Goal: Task Accomplishment & Management: Complete application form

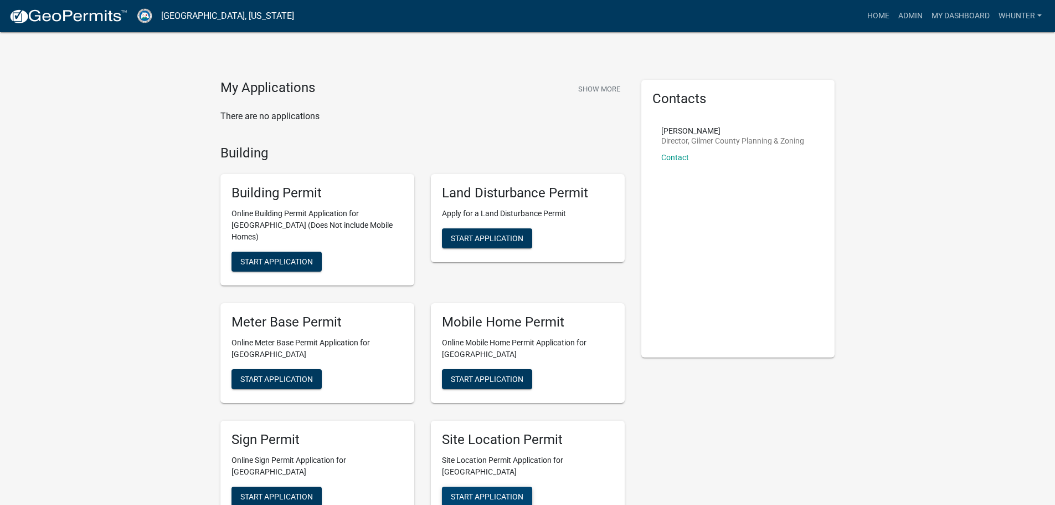
click at [505, 491] on span "Start Application" at bounding box center [487, 495] width 73 height 9
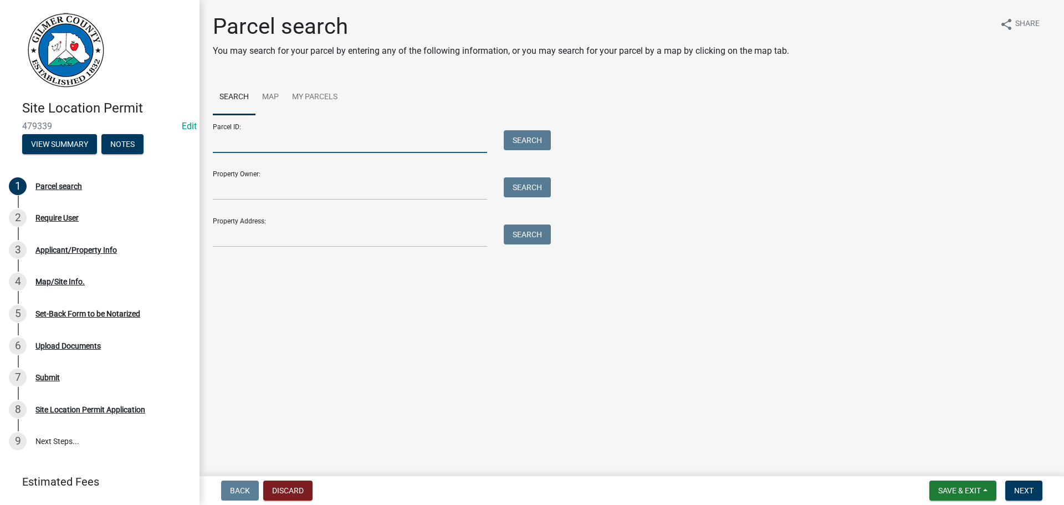
click at [366, 146] on input "Parcel ID:" at bounding box center [350, 141] width 274 height 23
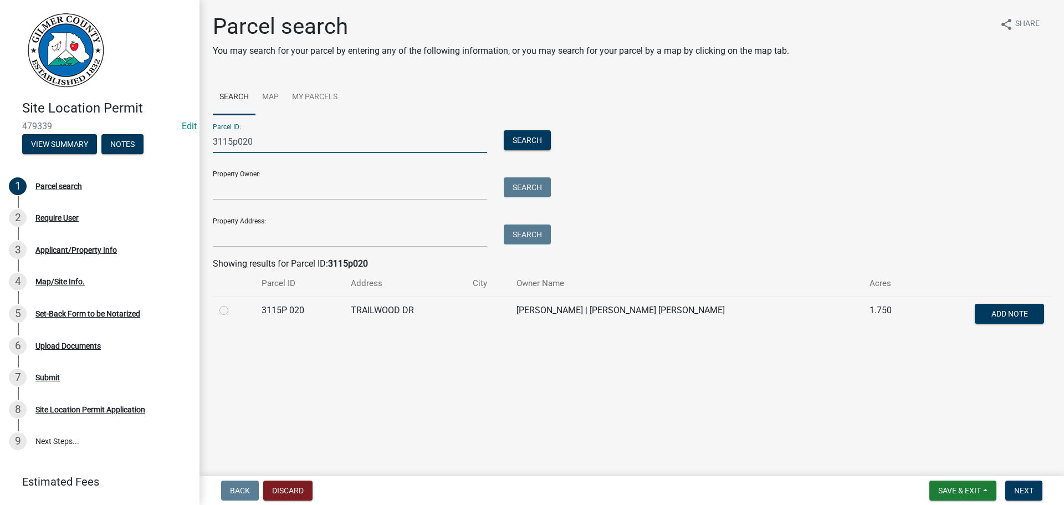
type input "3115p020"
click at [233, 304] on label at bounding box center [233, 304] width 0 height 0
click at [233, 308] on 020 "radio" at bounding box center [236, 307] width 7 height 7
radio 020 "true"
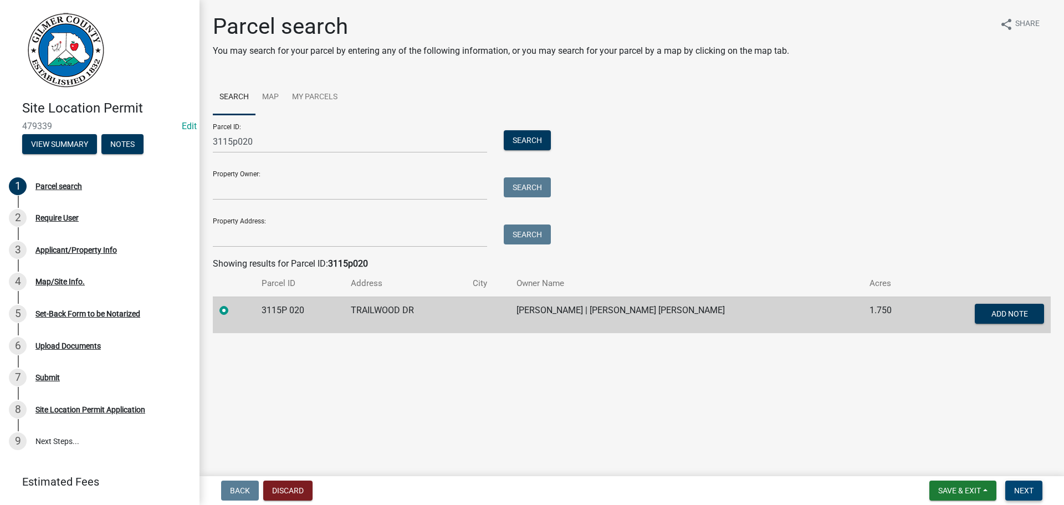
click at [1022, 480] on button "Next" at bounding box center [1023, 490] width 37 height 20
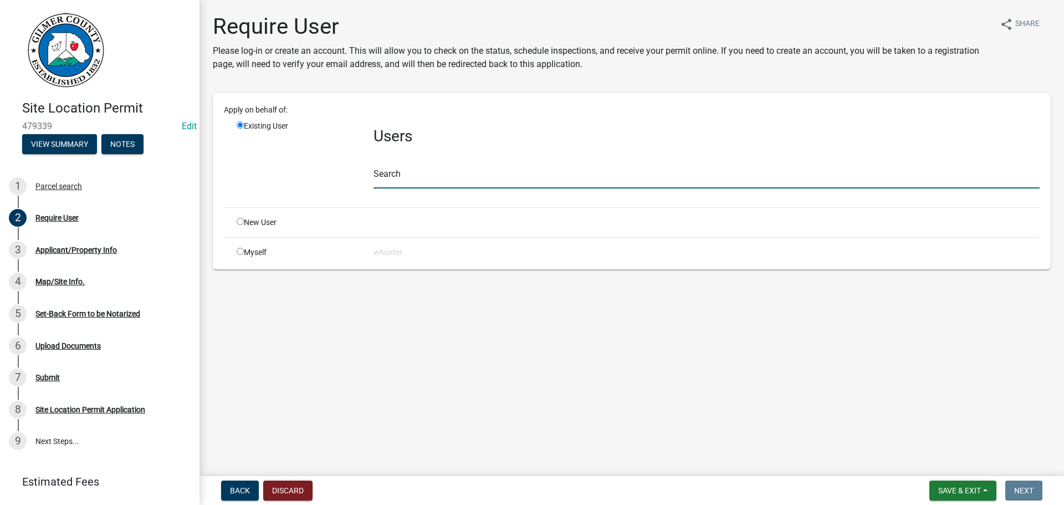
click at [418, 183] on input "text" at bounding box center [706, 177] width 666 height 23
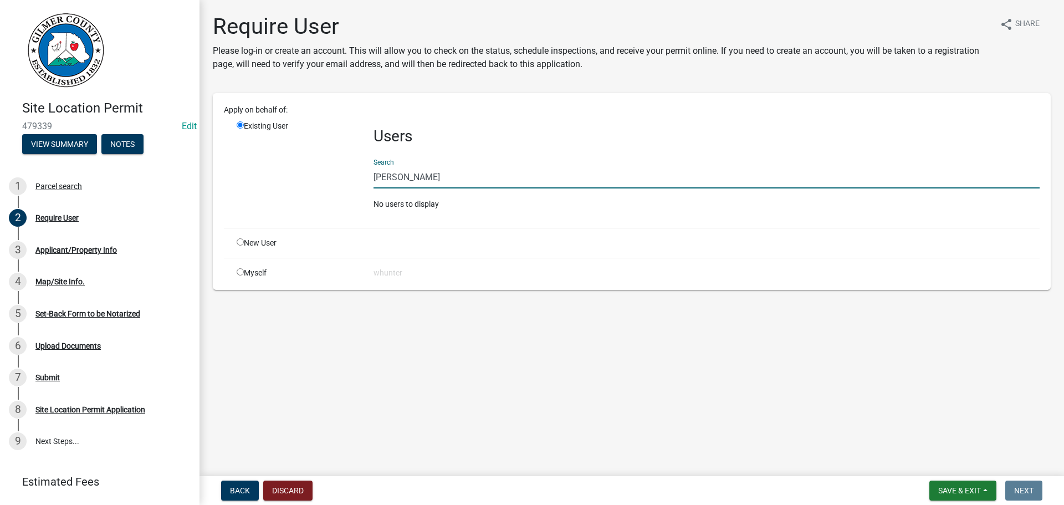
type input "[PERSON_NAME]"
click at [237, 242] on input "radio" at bounding box center [240, 241] width 7 height 7
radio input "true"
radio input "false"
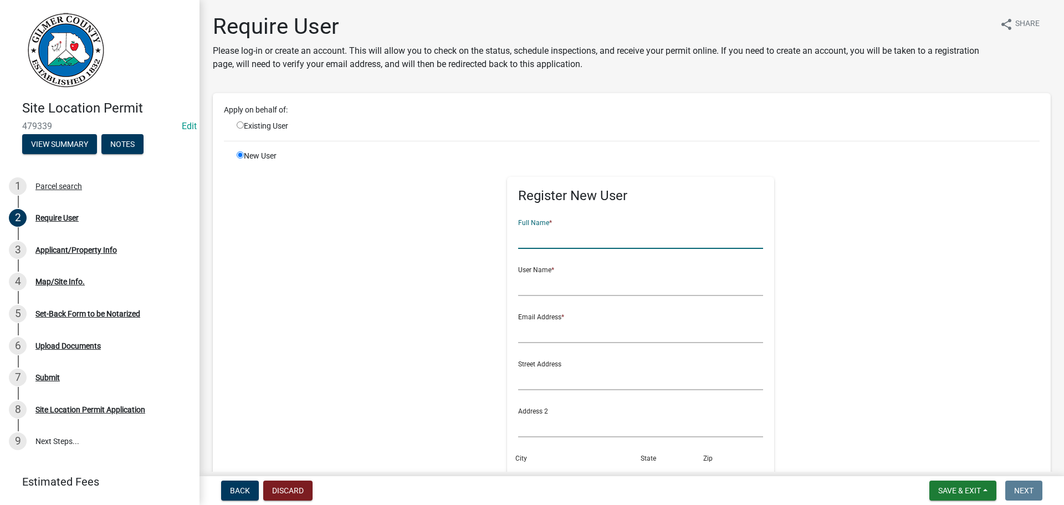
click at [558, 242] on input "text" at bounding box center [640, 237] width 245 height 23
type input "[PERSON_NAME] & [PERSON_NAME]"
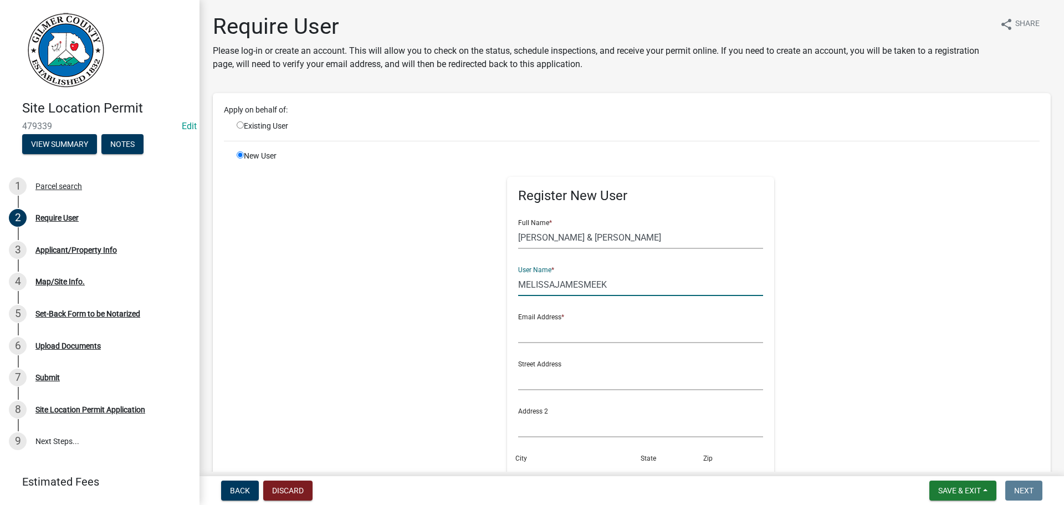
type input "MELISSAJAMESMEEK"
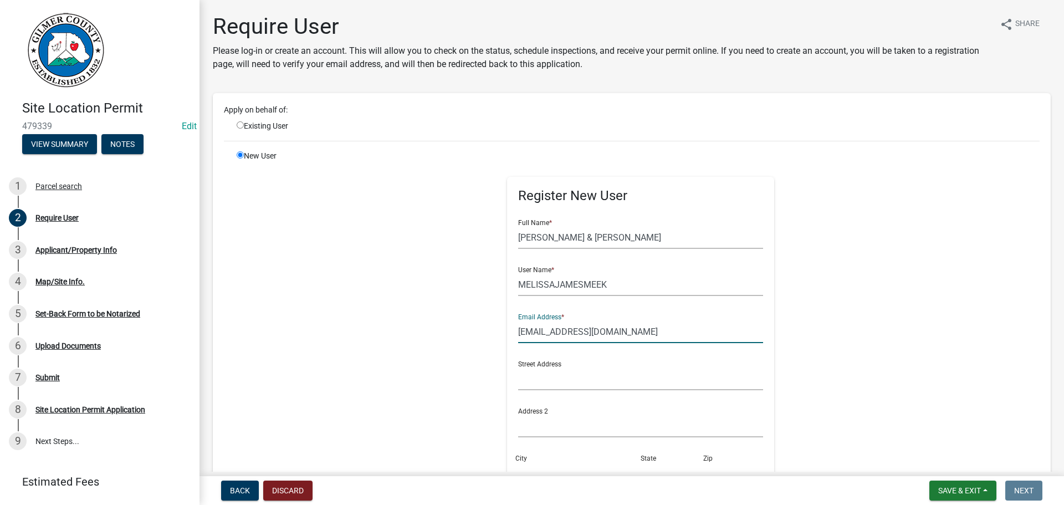
type input "[EMAIL_ADDRESS][DOMAIN_NAME]"
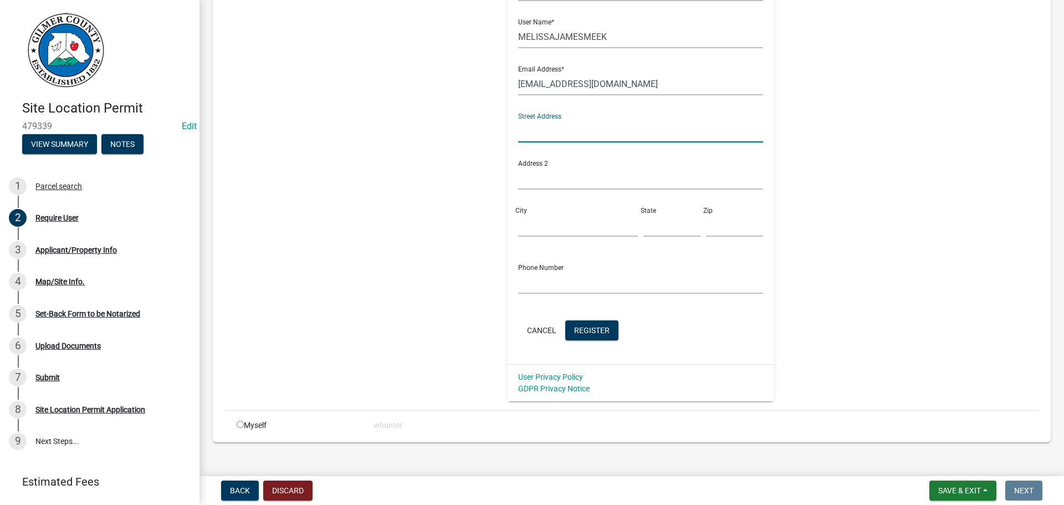
scroll to position [261, 0]
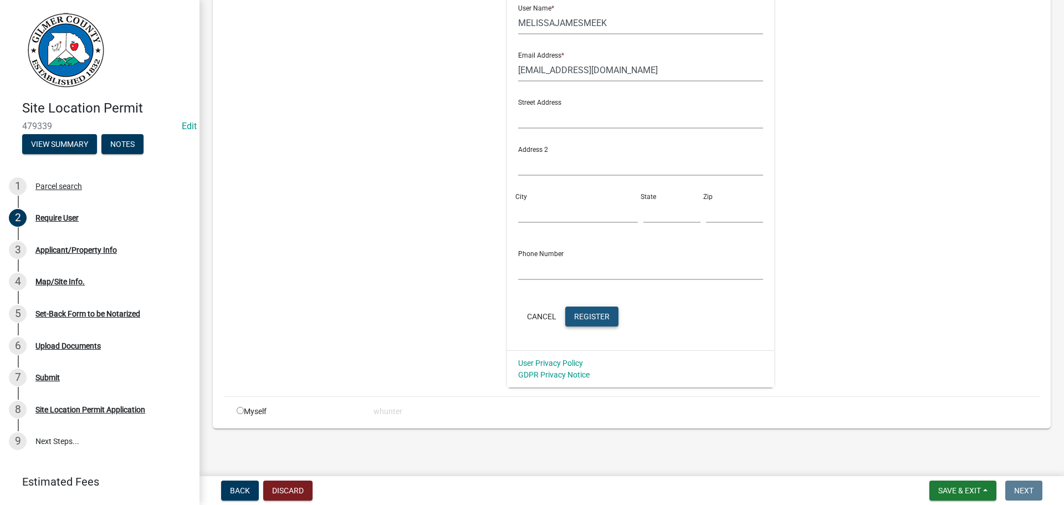
click at [587, 320] on span "Register" at bounding box center [591, 315] width 35 height 9
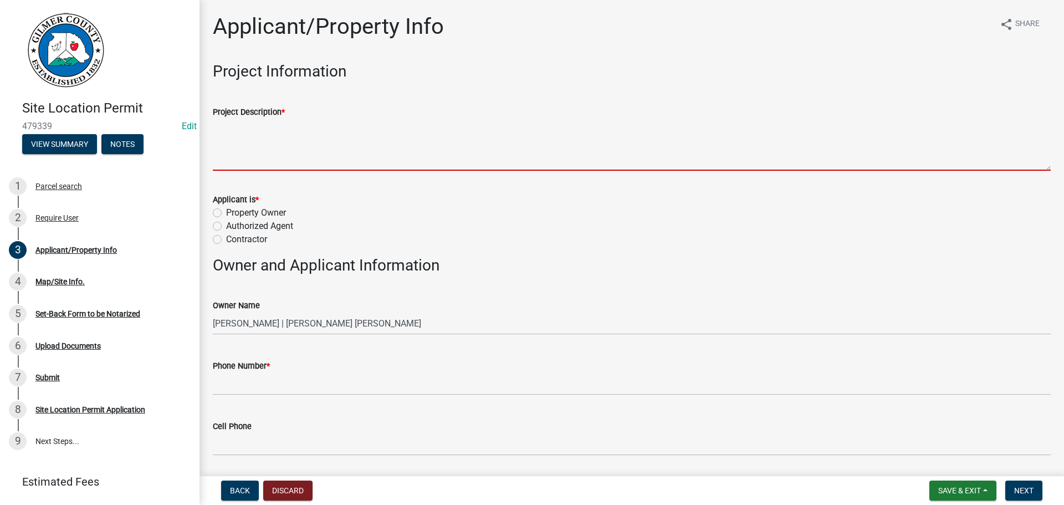
click at [388, 148] on textarea "Project Description *" at bounding box center [632, 145] width 838 height 52
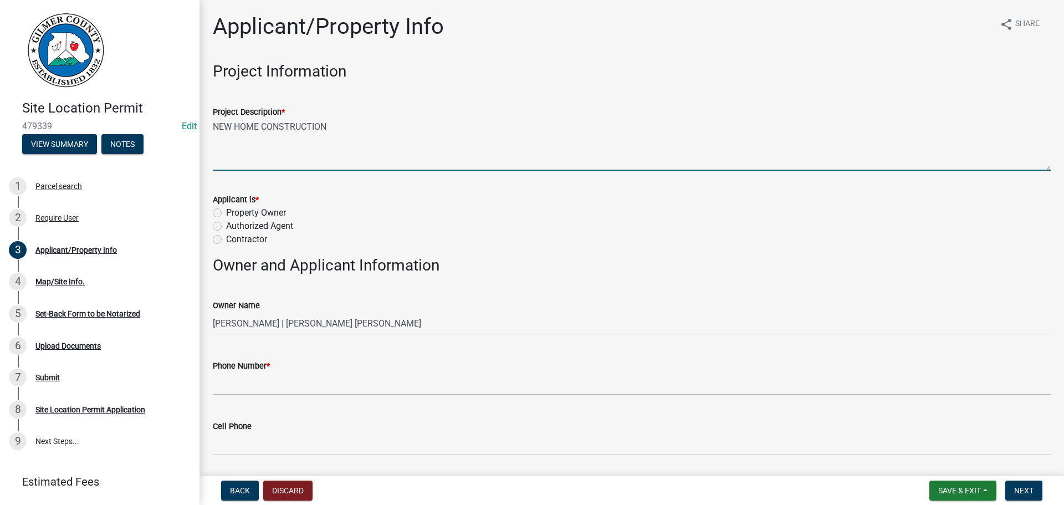
type textarea "NEW HOME CONSTRUCTION"
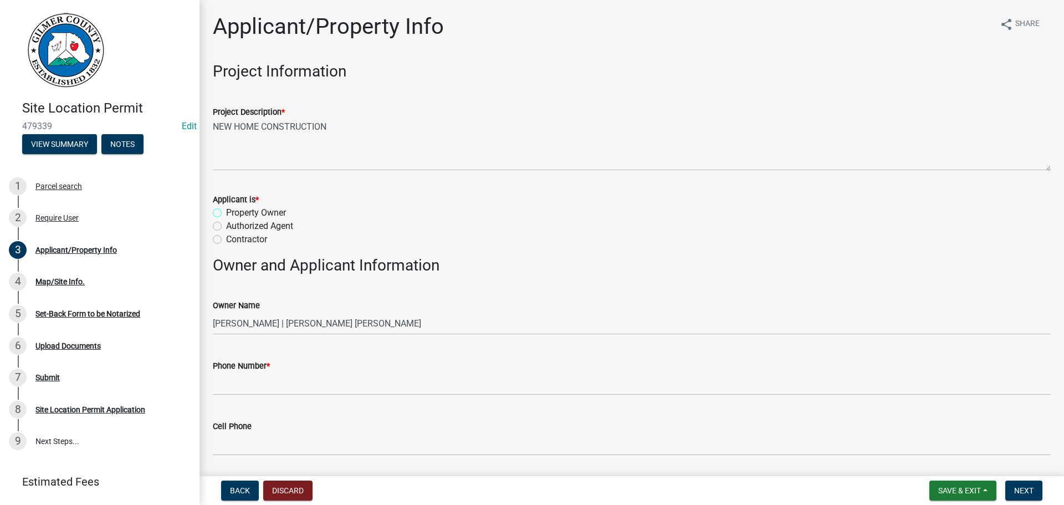
click at [226, 206] on input "Property Owner" at bounding box center [229, 209] width 7 height 7
radio input "true"
click at [294, 347] on div "Phone Number *" at bounding box center [632, 369] width 838 height 52
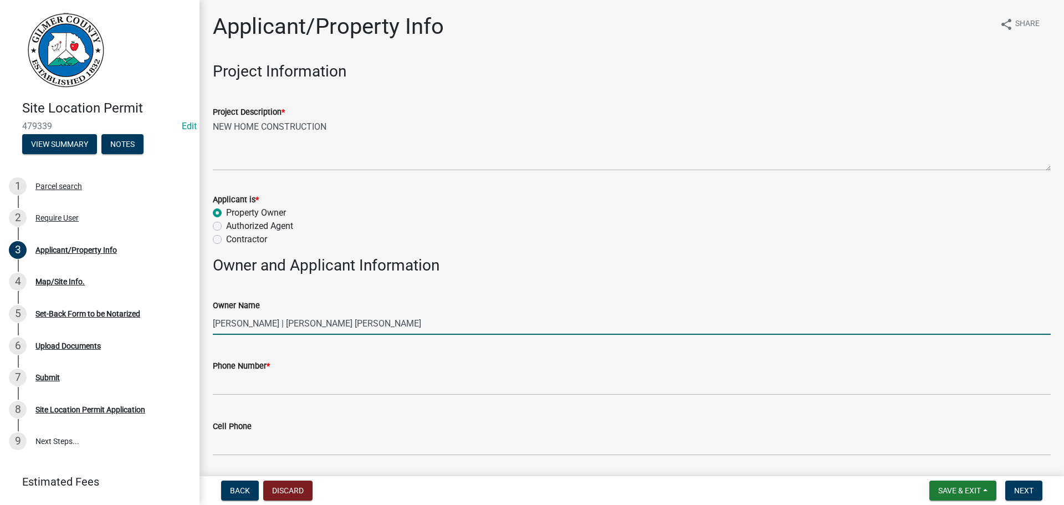
click at [290, 315] on input "[PERSON_NAME] | [PERSON_NAME] [PERSON_NAME]" at bounding box center [632, 323] width 838 height 23
click at [283, 321] on input "[PERSON_NAME] | [PERSON_NAME] [PERSON_NAME]" at bounding box center [632, 323] width 838 height 23
drag, startPoint x: 470, startPoint y: 319, endPoint x: 500, endPoint y: 337, distance: 34.6
click at [377, 321] on input "[PERSON_NAME] AND [PERSON_NAME] [PERSON_NAME]" at bounding box center [632, 323] width 838 height 23
type input "[PERSON_NAME] AND [PERSON_NAME]"
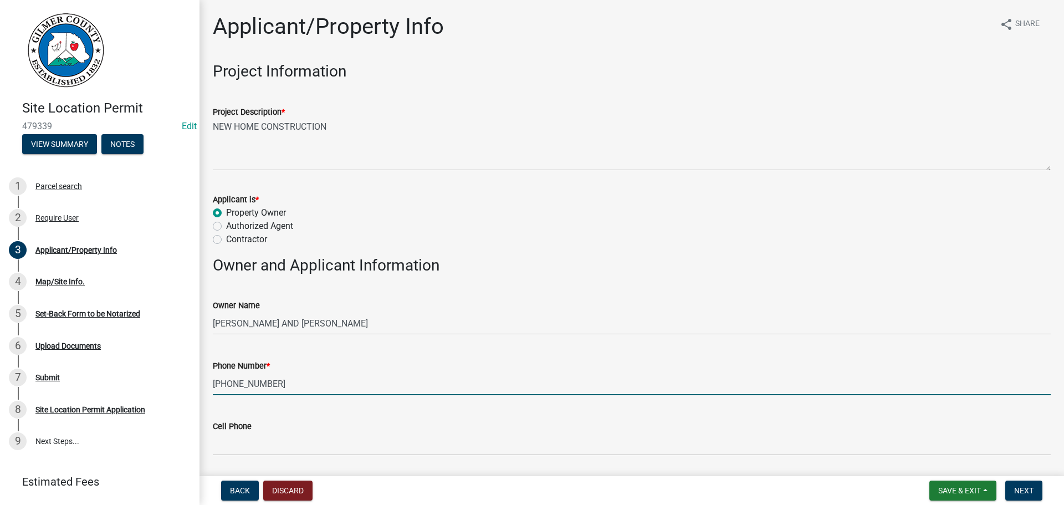
type input "[PHONE_NUMBER]"
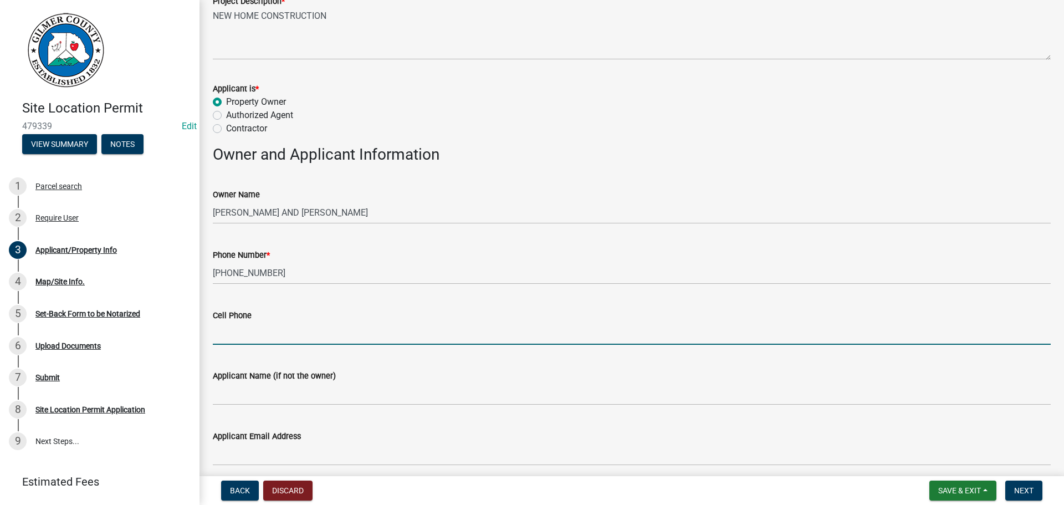
scroll to position [277, 0]
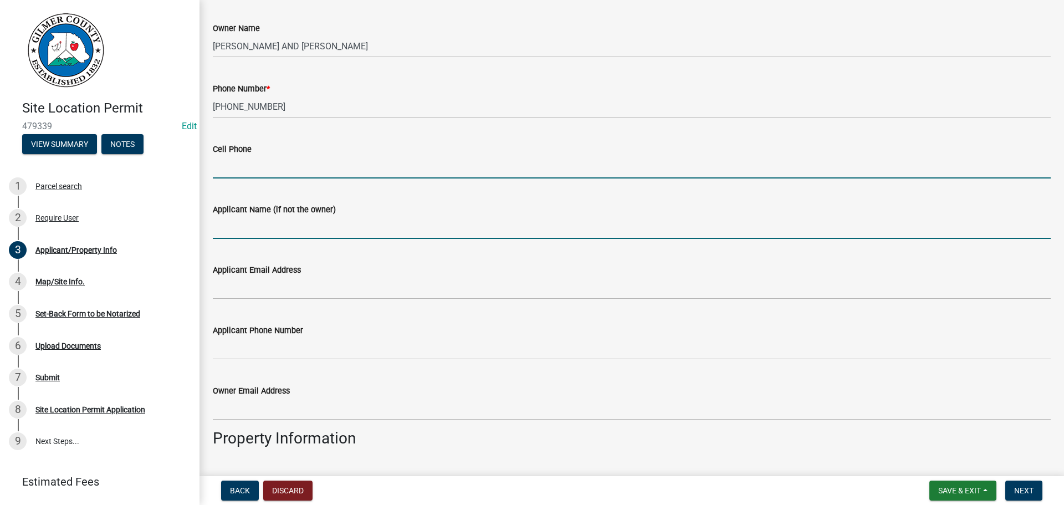
drag, startPoint x: 372, startPoint y: 233, endPoint x: 378, endPoint y: 235, distance: 6.7
click at [371, 233] on input "Applicant Name (if not the owner)" at bounding box center [632, 227] width 838 height 23
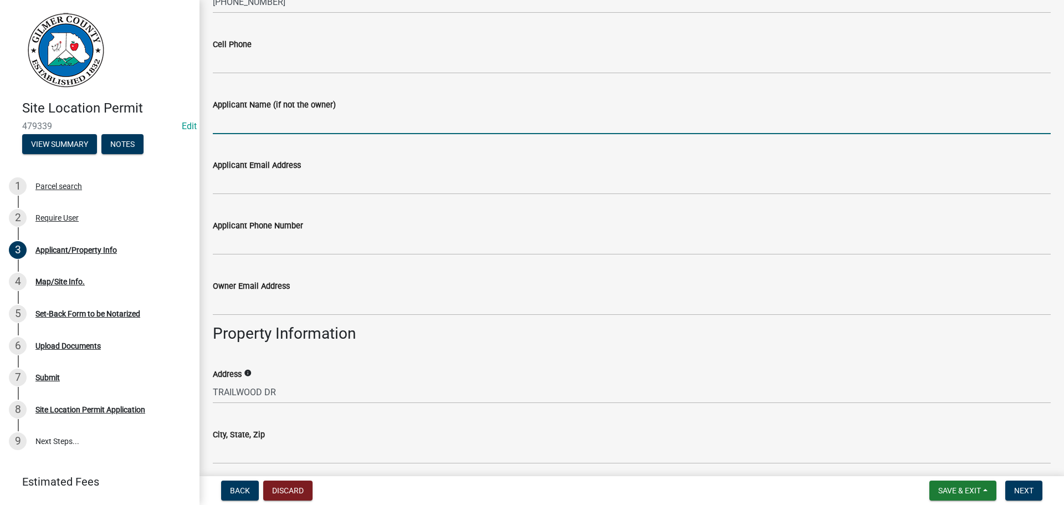
scroll to position [554, 0]
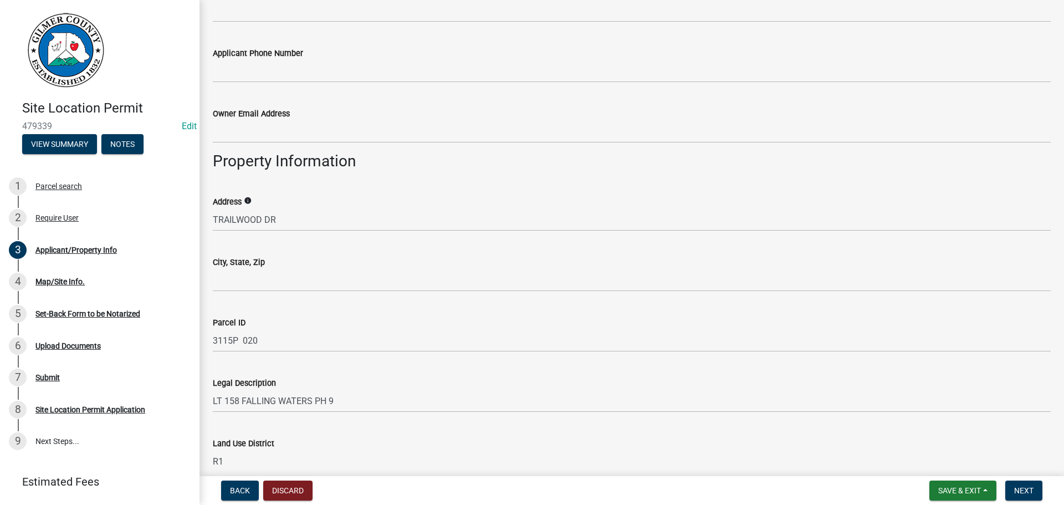
click at [206, 210] on div "Address info TRAILWOOD DR" at bounding box center [631, 205] width 854 height 52
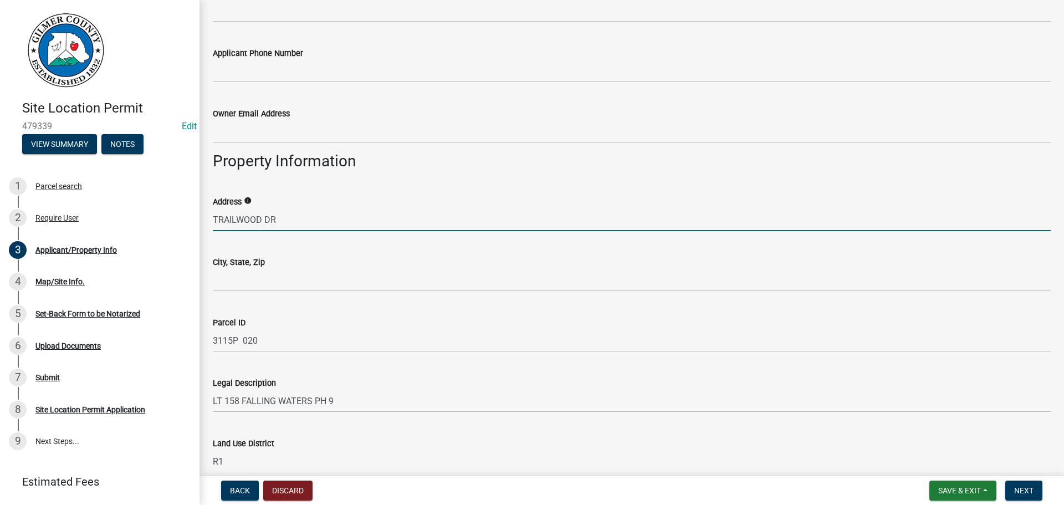
click at [216, 218] on input "TRAILWOOD DR" at bounding box center [632, 219] width 838 height 23
type input "[STREET_ADDRESS]"
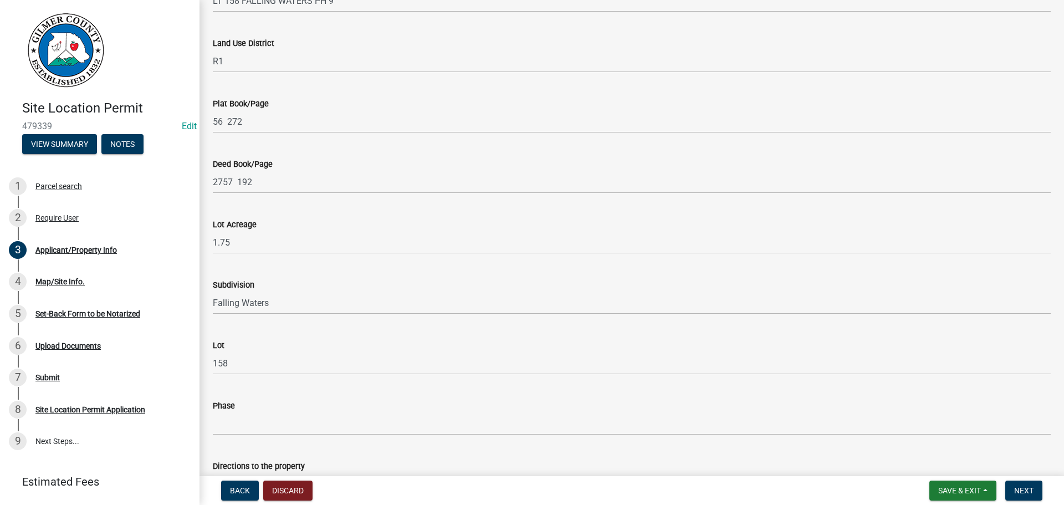
scroll to position [1059, 0]
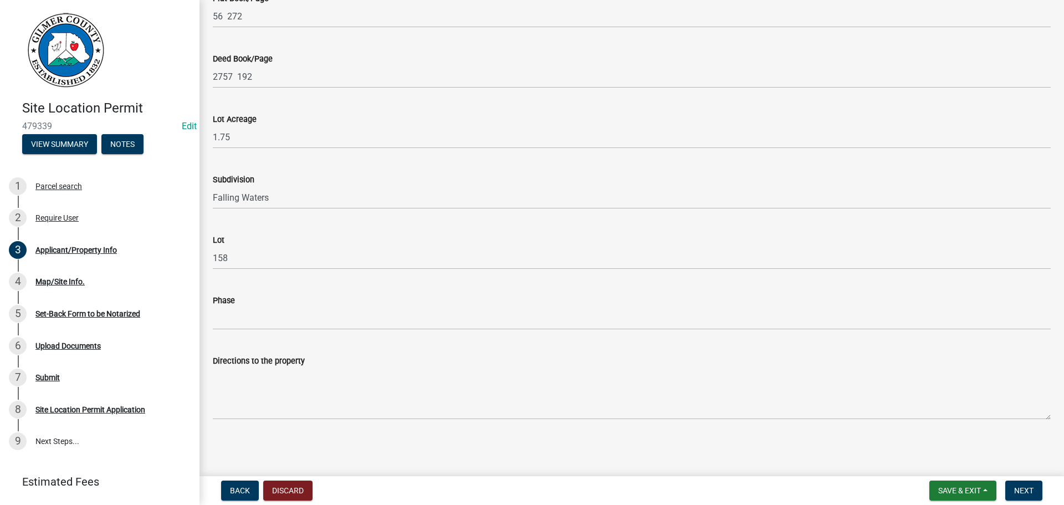
type input "ELLIJAY, GA 30540"
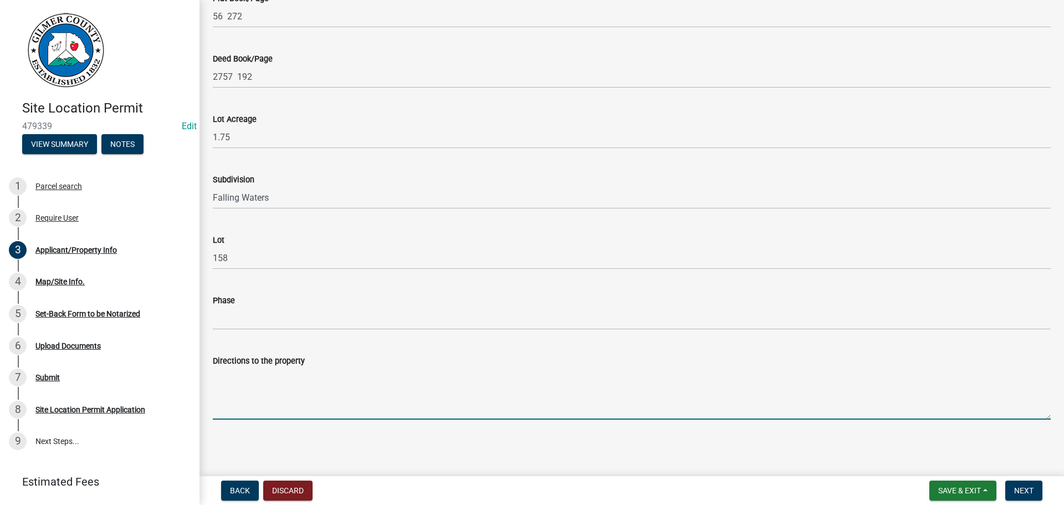
click at [329, 384] on textarea "Directions to the property" at bounding box center [632, 393] width 838 height 52
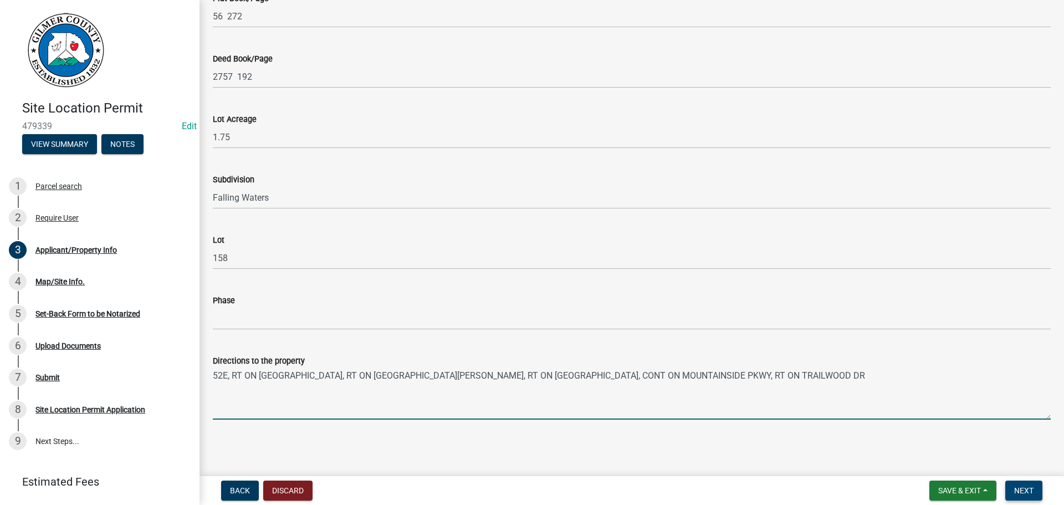
type textarea "52E, RT ON [GEOGRAPHIC_DATA], RT ON [GEOGRAPHIC_DATA][PERSON_NAME], RT ON [GEOG…"
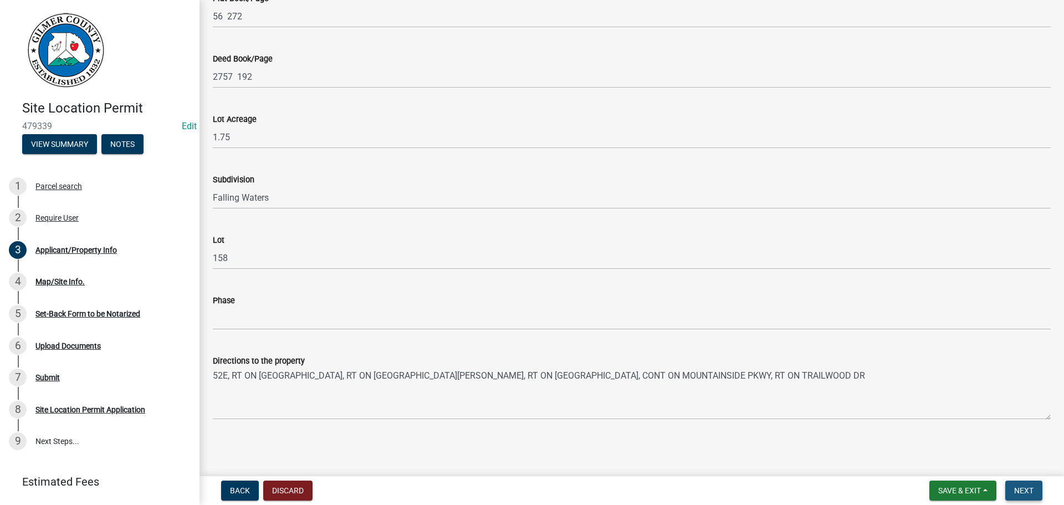
click at [1022, 487] on span "Next" at bounding box center [1023, 490] width 19 height 9
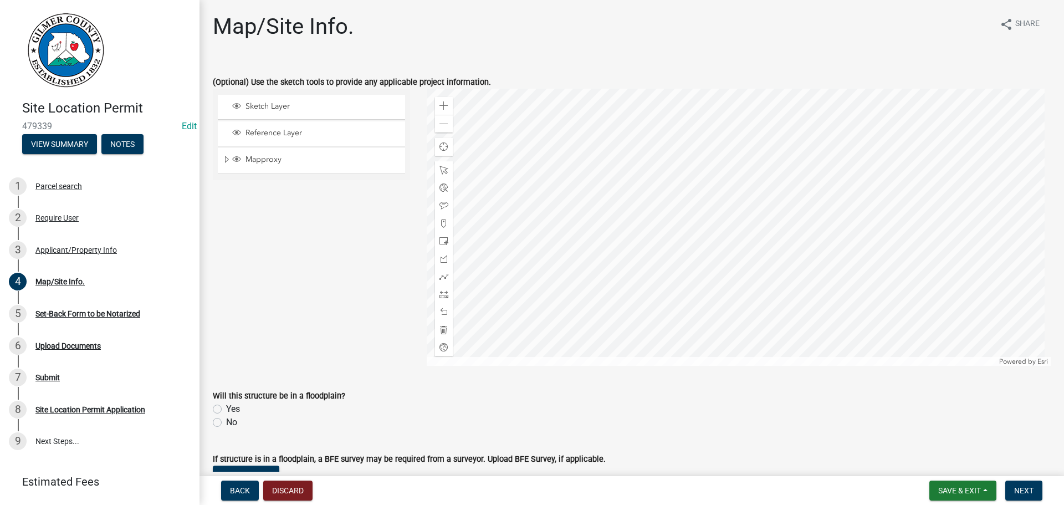
click at [227, 426] on label "No" at bounding box center [231, 422] width 11 height 13
click at [227, 423] on input "No" at bounding box center [229, 419] width 7 height 7
radio input "true"
click at [229, 424] on label "No" at bounding box center [231, 422] width 11 height 13
click at [229, 423] on input "No" at bounding box center [229, 419] width 7 height 7
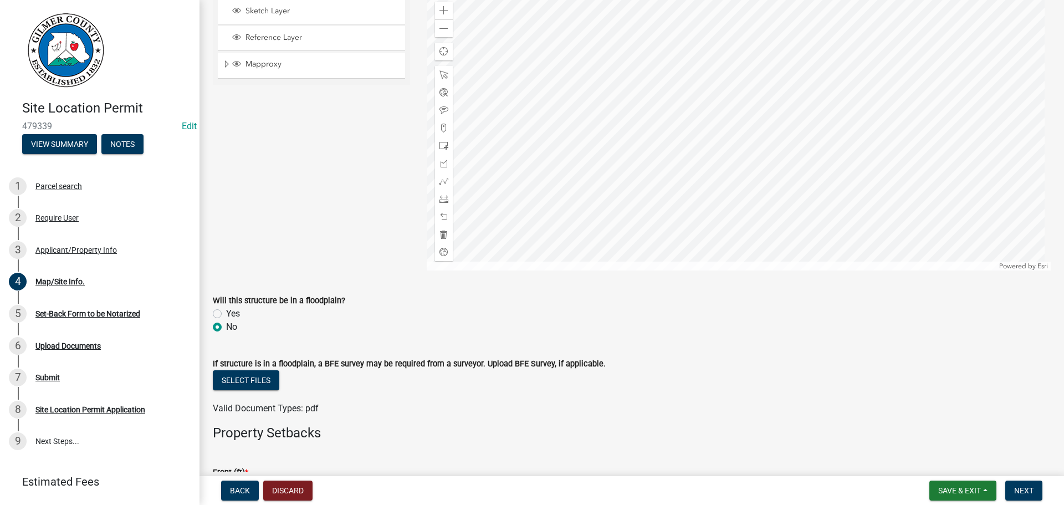
scroll to position [222, 0]
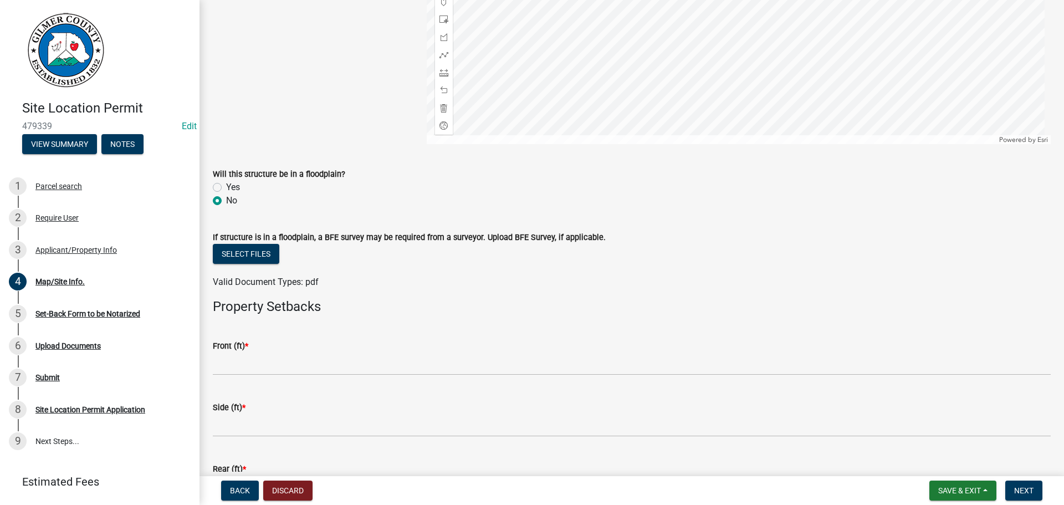
click at [253, 351] on div "Front (ft) *" at bounding box center [632, 345] width 838 height 13
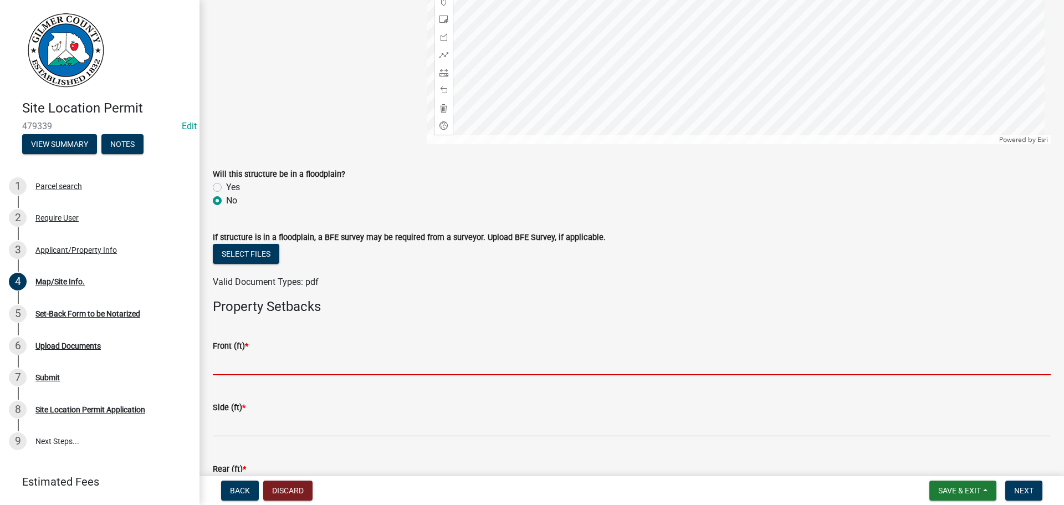
click at [261, 362] on input "text" at bounding box center [632, 363] width 838 height 23
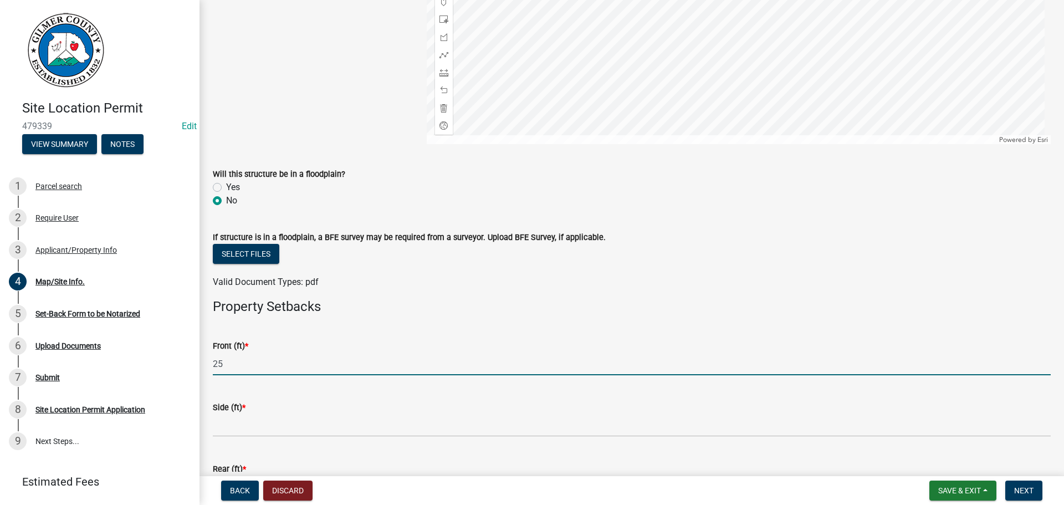
type input "25"
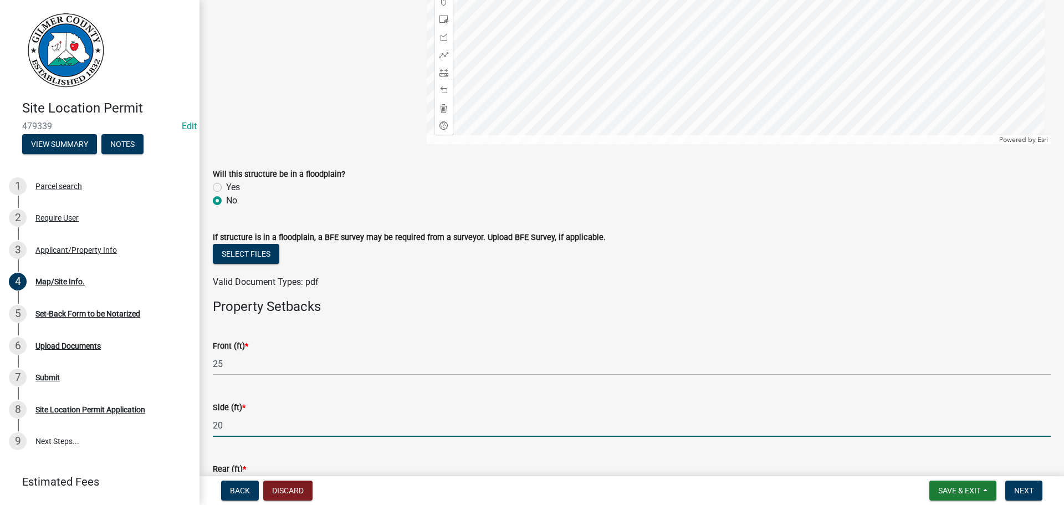
type input "20"
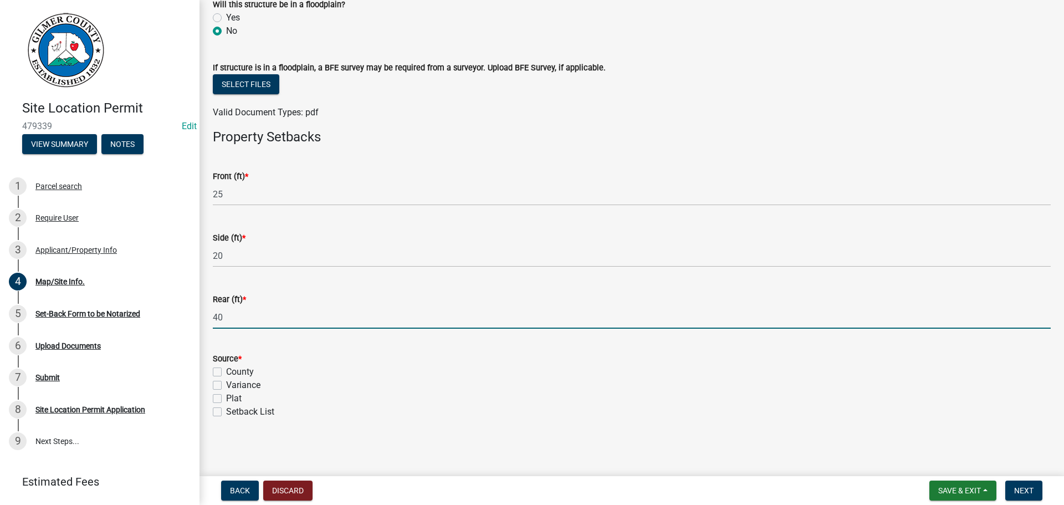
type input "40"
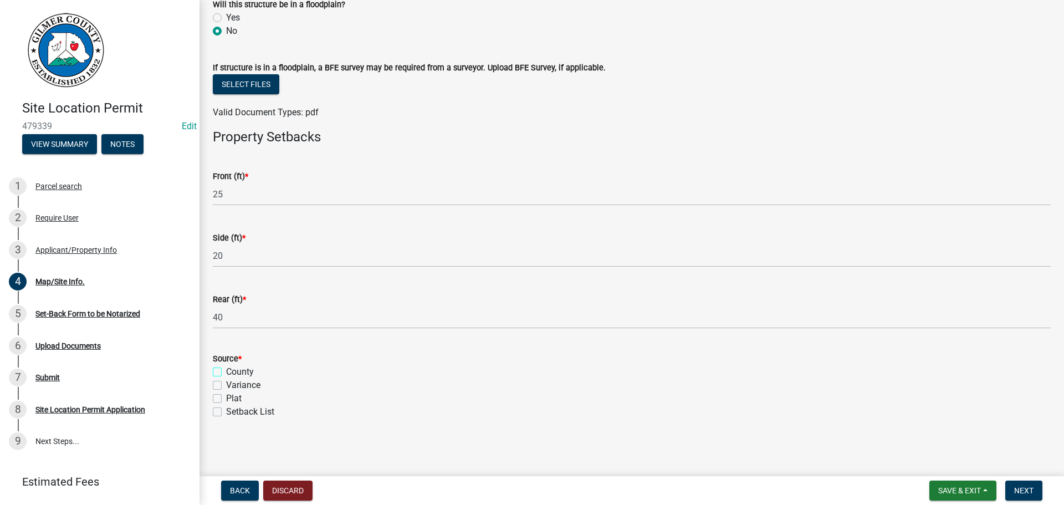
click at [226, 365] on input "County" at bounding box center [229, 368] width 7 height 7
checkbox input "true"
checkbox input "false"
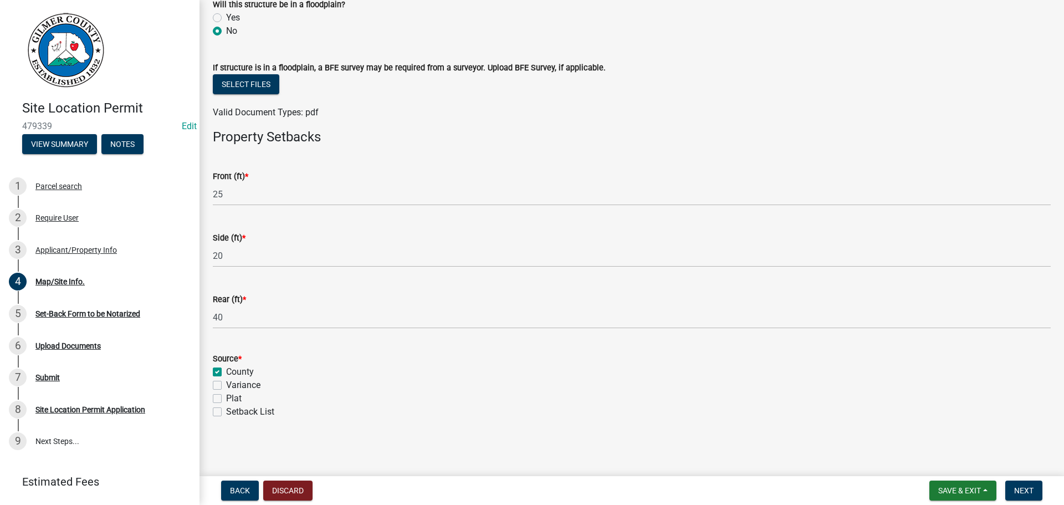
click at [1004, 487] on form "Save & Exit Save Save & Exit Next" at bounding box center [986, 490] width 122 height 20
click at [1032, 489] on span "Next" at bounding box center [1023, 490] width 19 height 9
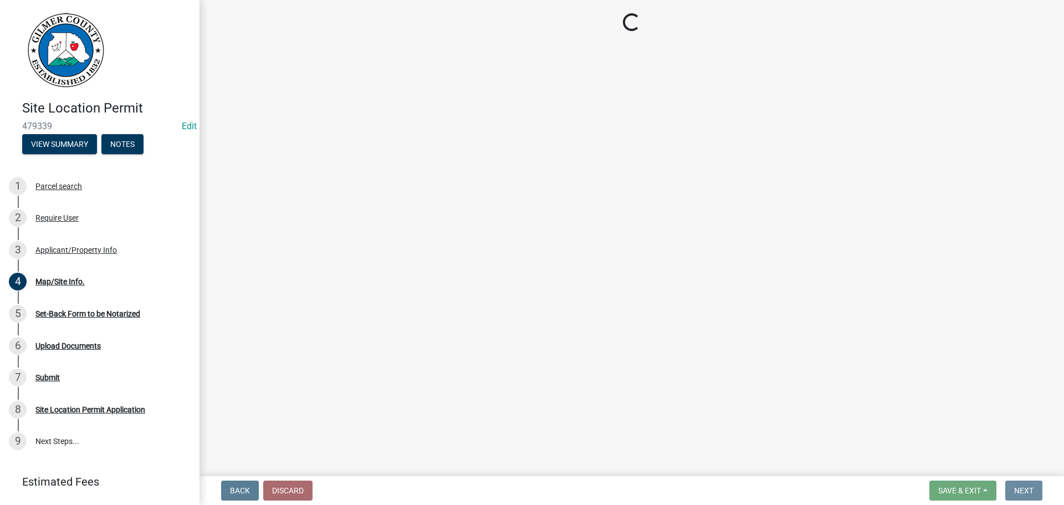
scroll to position [0, 0]
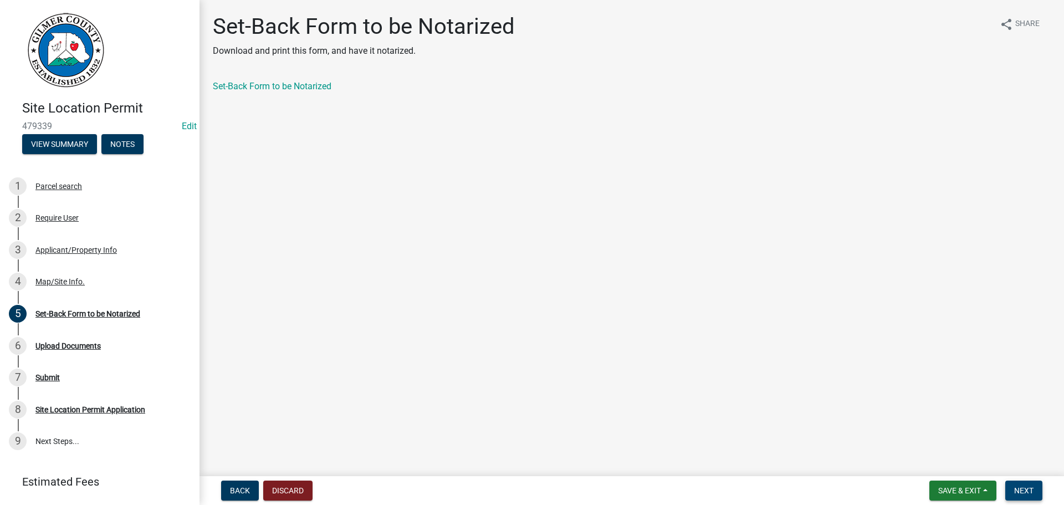
click at [1035, 491] on button "Next" at bounding box center [1023, 490] width 37 height 20
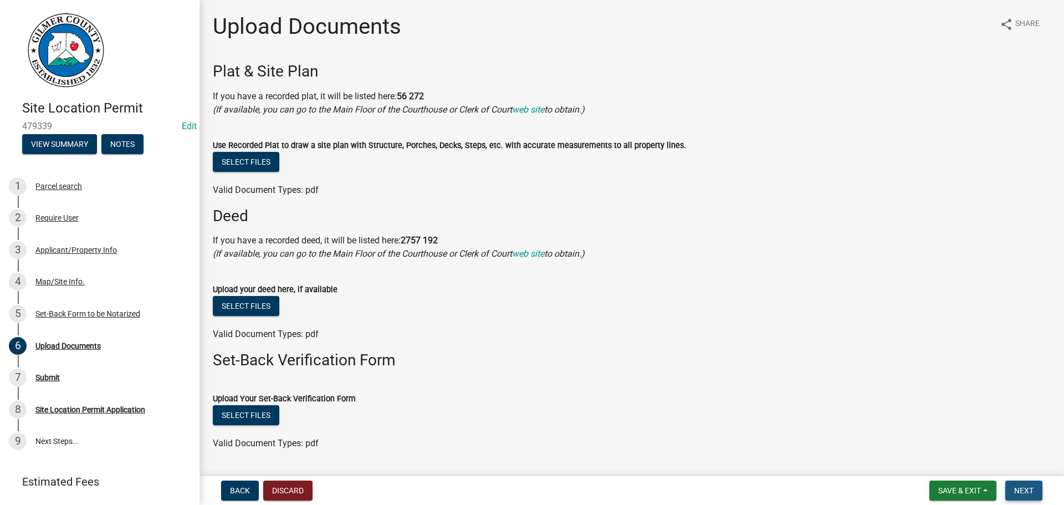
click at [1028, 486] on span "Next" at bounding box center [1023, 490] width 19 height 9
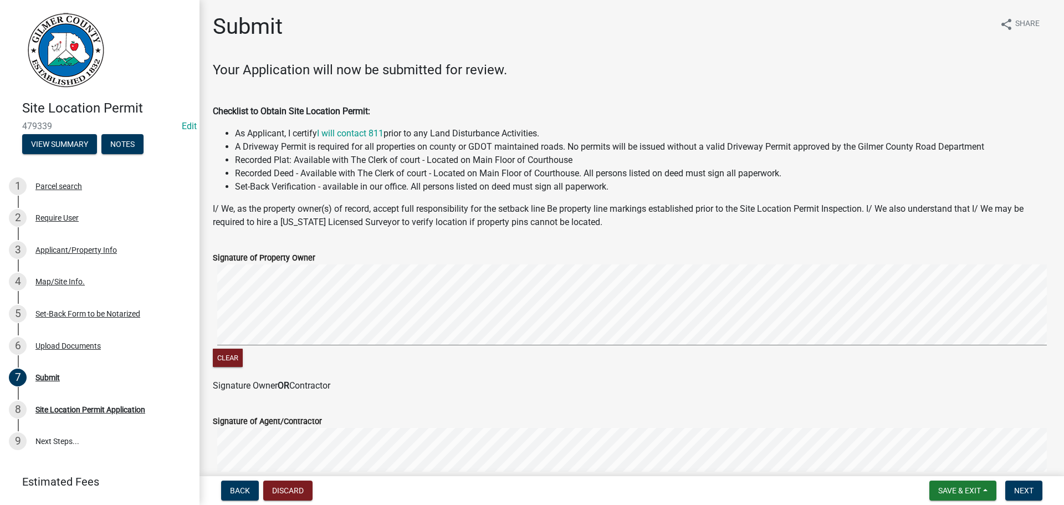
scroll to position [224, 0]
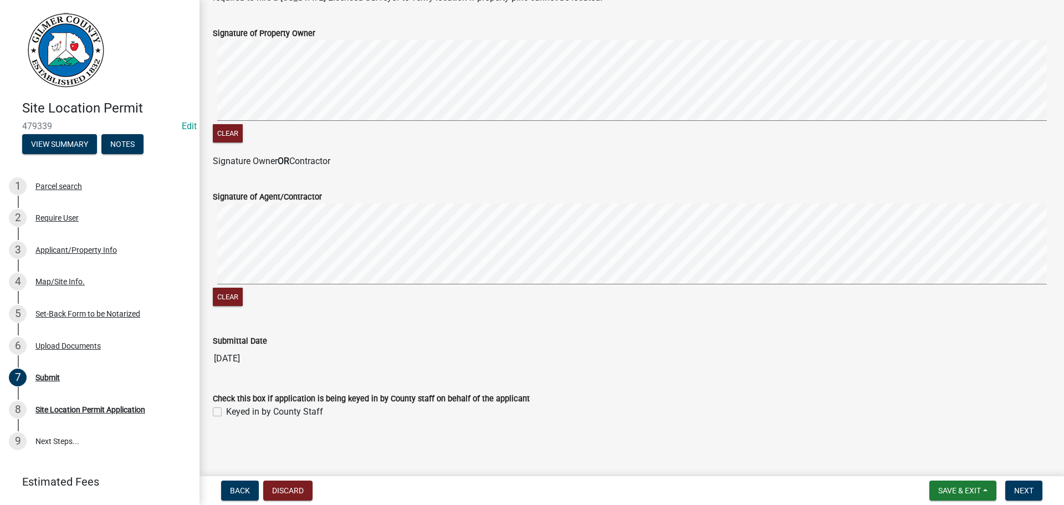
drag, startPoint x: 286, startPoint y: 410, endPoint x: 358, endPoint y: 422, distance: 72.5
click at [286, 411] on label "Keyed in by County Staff" at bounding box center [274, 411] width 97 height 13
click at [233, 411] on input "Keyed in by County Staff" at bounding box center [229, 408] width 7 height 7
checkbox input "true"
click at [1019, 493] on span "Next" at bounding box center [1023, 490] width 19 height 9
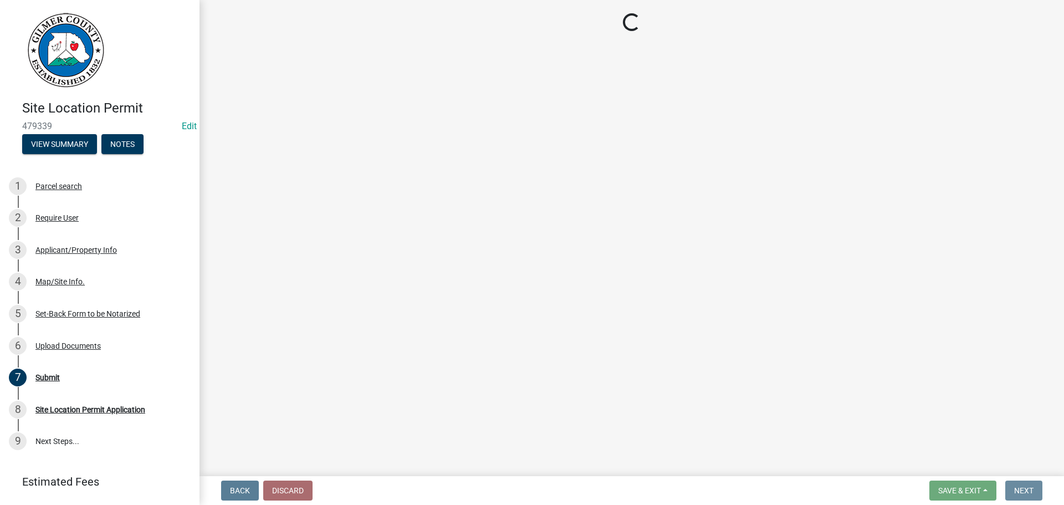
scroll to position [0, 0]
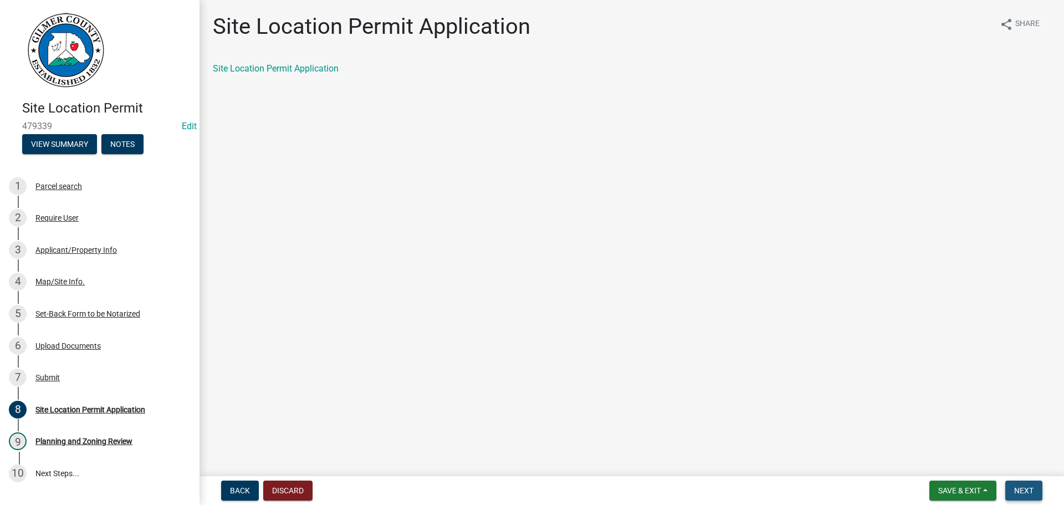
click at [1027, 491] on span "Next" at bounding box center [1023, 490] width 19 height 9
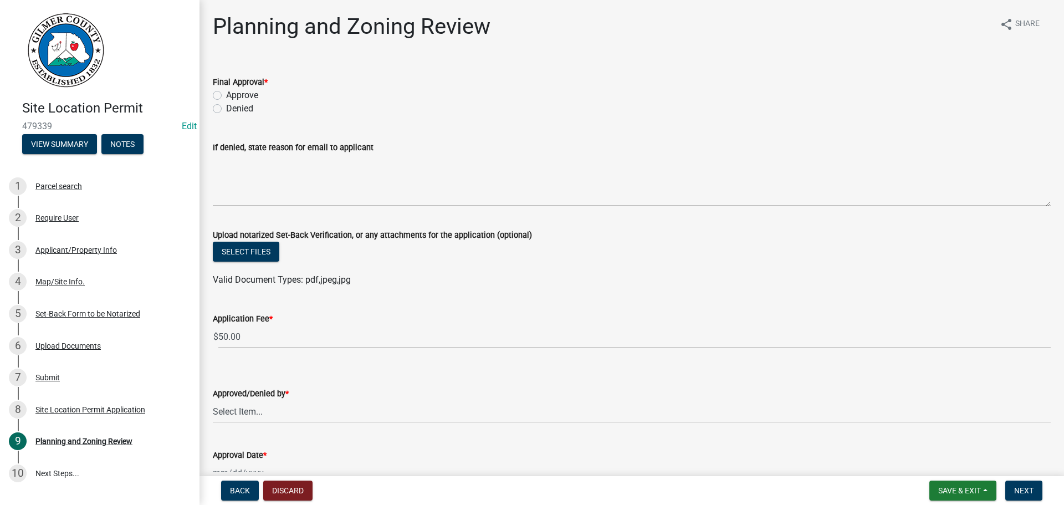
click at [239, 101] on label "Approve" at bounding box center [242, 95] width 32 height 13
click at [233, 96] on input "Approve" at bounding box center [229, 92] width 7 height 7
radio input "true"
click at [274, 408] on select "Select Item... [PERSON_NAME] [PERSON_NAME] [PERSON_NAME] [PERSON_NAME] [PERSON_…" at bounding box center [632, 411] width 838 height 23
click at [213, 400] on select "Select Item... [PERSON_NAME] [PERSON_NAME] [PERSON_NAME] [PERSON_NAME] [PERSON_…" at bounding box center [632, 411] width 838 height 23
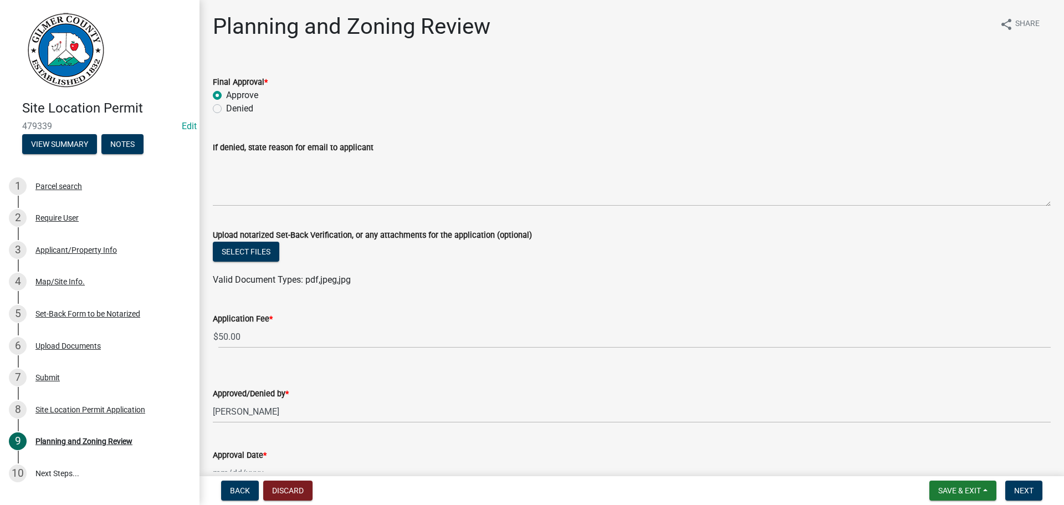
drag, startPoint x: 249, startPoint y: 351, endPoint x: 247, endPoint y: 362, distance: 12.0
click at [248, 361] on wm-data-entity-input-list "Final Approval * Approve Denied If denied, state reason for email to applicant …" at bounding box center [632, 278] width 838 height 432
click at [251, 409] on select "Select Item... [PERSON_NAME] [PERSON_NAME] [PERSON_NAME] [PERSON_NAME] [PERSON_…" at bounding box center [632, 411] width 838 height 23
click at [213, 400] on select "Select Item... [PERSON_NAME] [PERSON_NAME] [PERSON_NAME] [PERSON_NAME] [PERSON_…" at bounding box center [632, 411] width 838 height 23
select select "5ce200eb-feb1-496b-8127-7891293955f5"
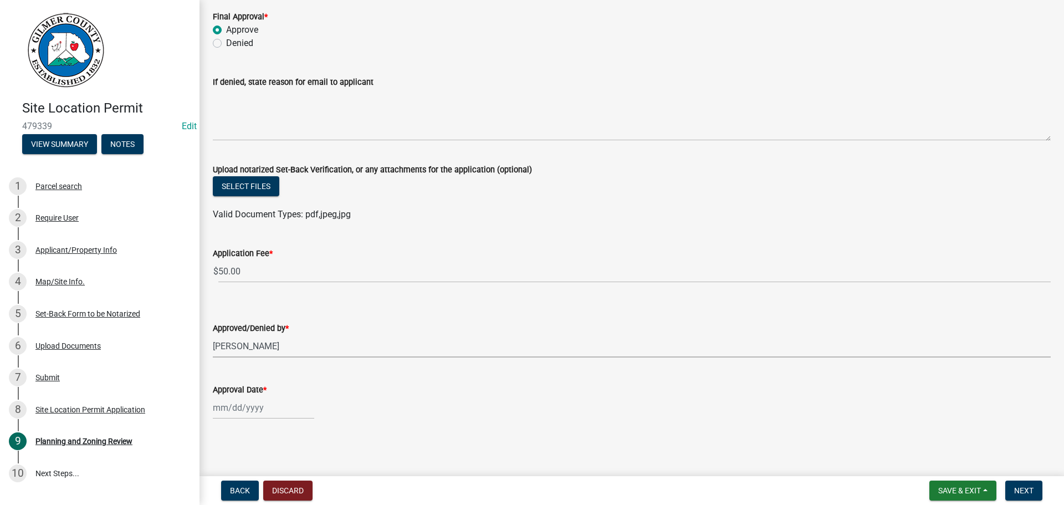
scroll to position [66, 0]
click at [253, 412] on div at bounding box center [263, 407] width 101 height 23
select select "9"
select select "2025"
click at [243, 331] on div "16" at bounding box center [242, 330] width 18 height 18
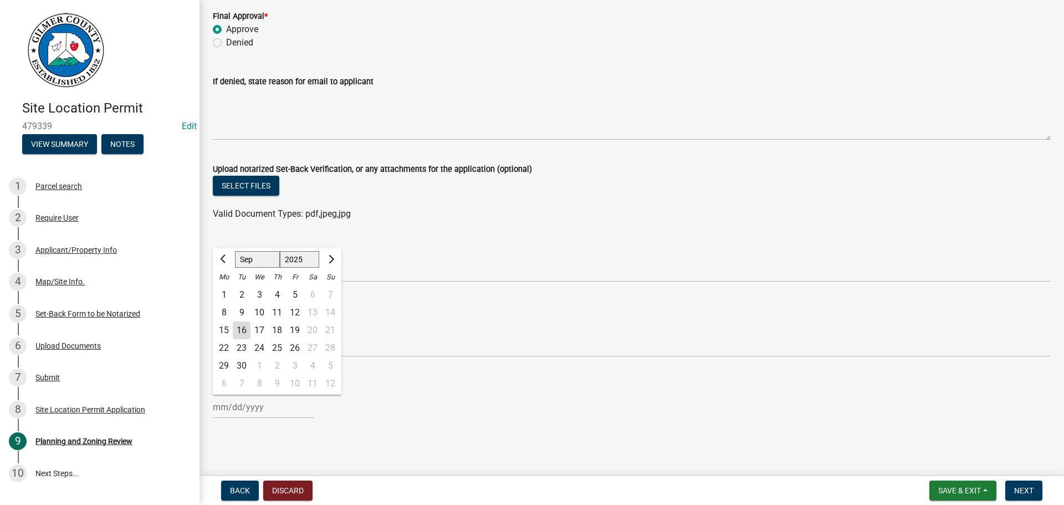
type input "[DATE]"
click at [1028, 490] on span "Next" at bounding box center [1023, 490] width 19 height 9
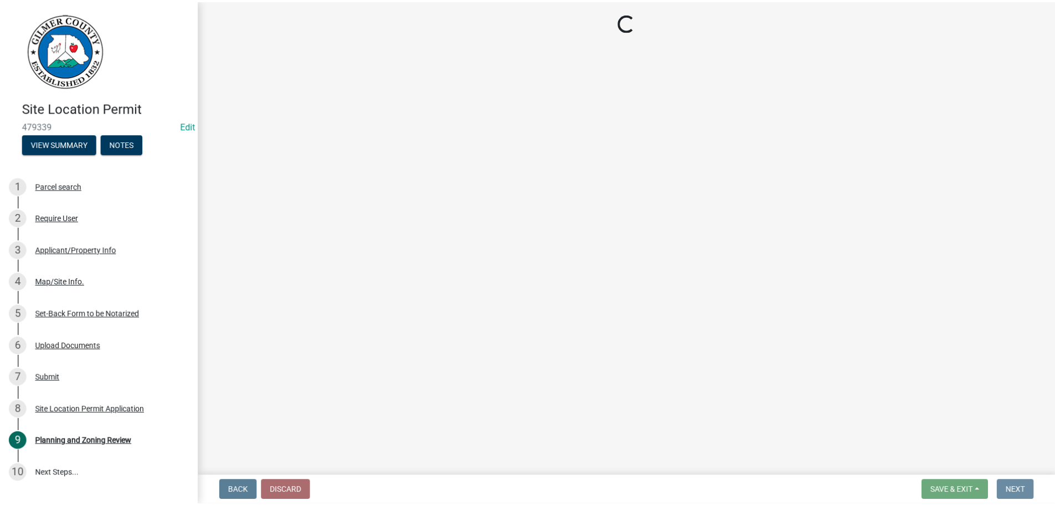
scroll to position [0, 0]
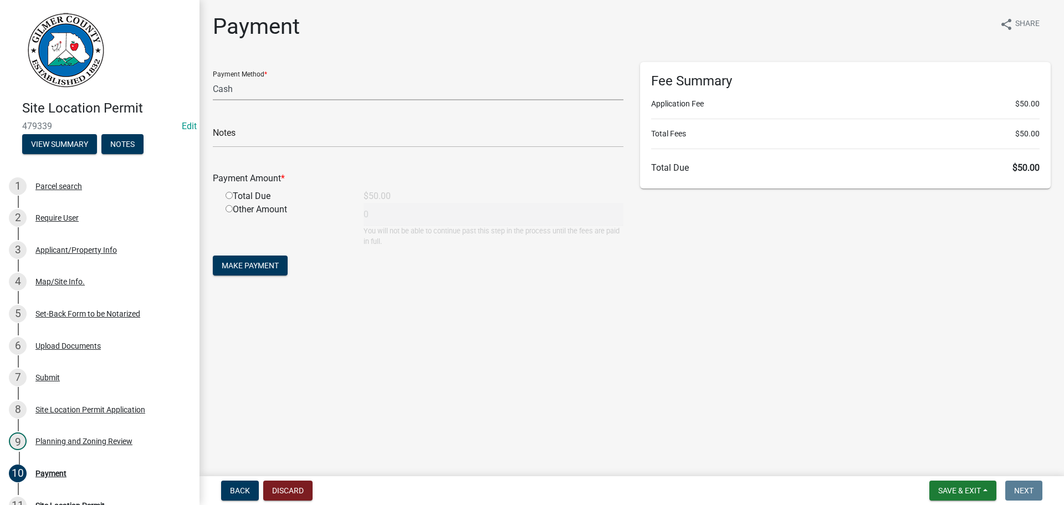
click at [301, 95] on select "Credit Card POS Check Cash" at bounding box center [418, 89] width 411 height 23
select select "1: 0"
click at [213, 78] on select "Credit Card POS Check Cash" at bounding box center [418, 89] width 411 height 23
click at [228, 196] on input "radio" at bounding box center [228, 195] width 7 height 7
radio input "true"
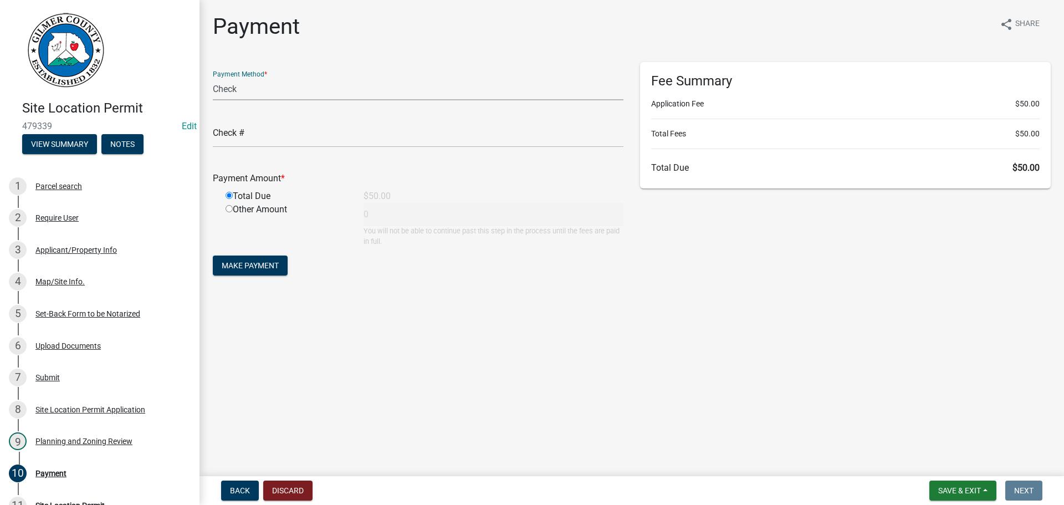
type input "50"
click at [241, 143] on input "text" at bounding box center [418, 136] width 411 height 23
type input "1151"
click at [268, 271] on button "Make Payment" at bounding box center [250, 265] width 75 height 20
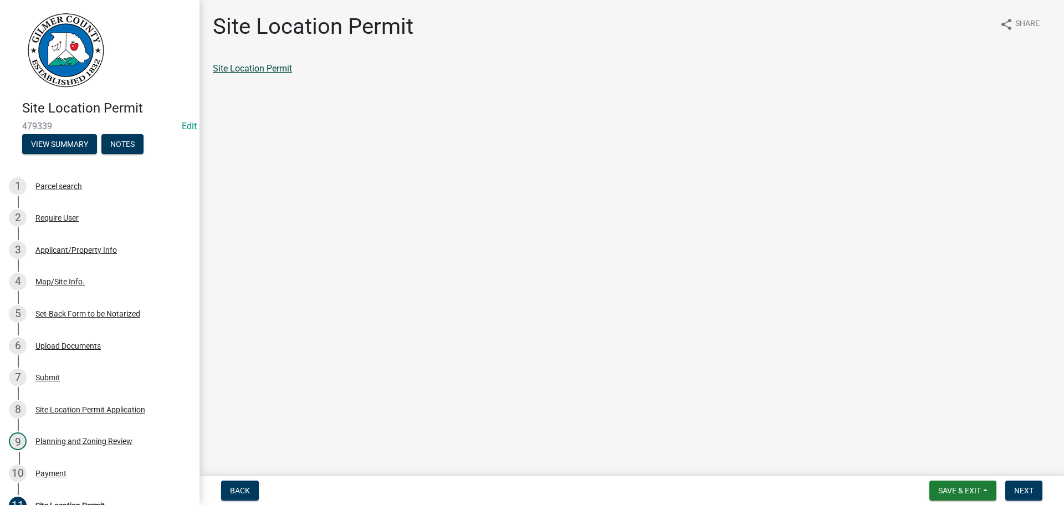
click at [271, 71] on link "Site Location Permit" at bounding box center [252, 68] width 79 height 11
click at [1028, 489] on span "Next" at bounding box center [1023, 490] width 19 height 9
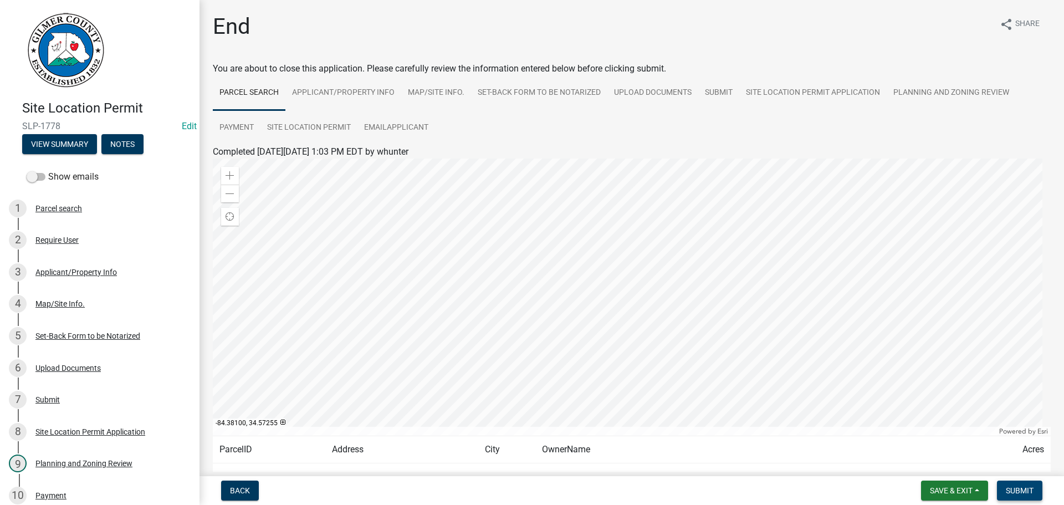
click at [1009, 481] on button "Submit" at bounding box center [1019, 490] width 45 height 20
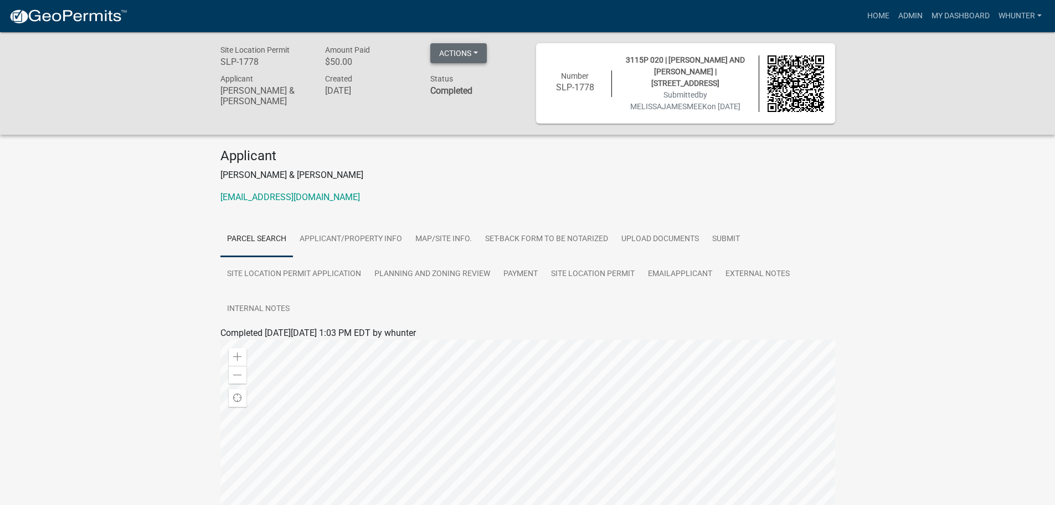
click at [476, 53] on button "Actions" at bounding box center [458, 53] width 57 height 20
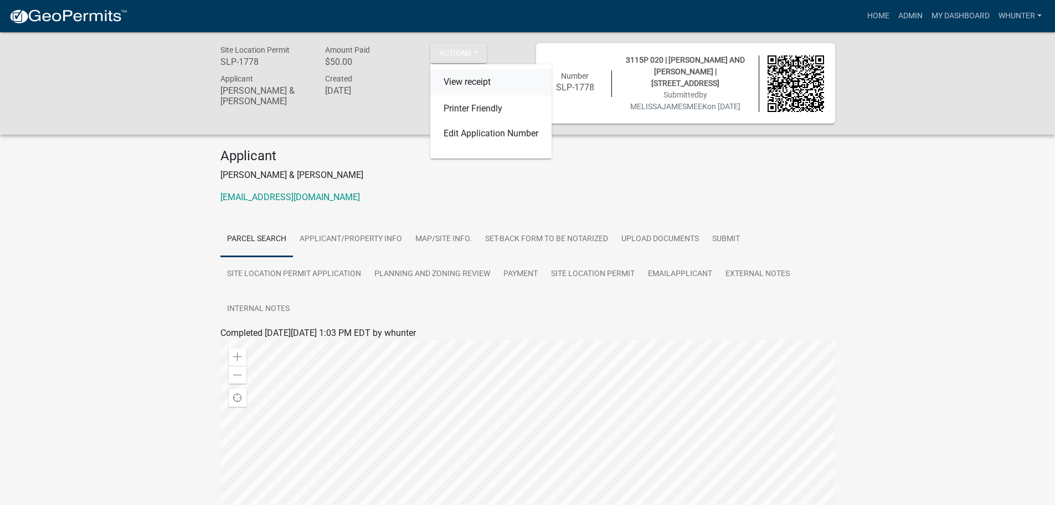
click at [473, 85] on link "View receipt" at bounding box center [490, 82] width 121 height 27
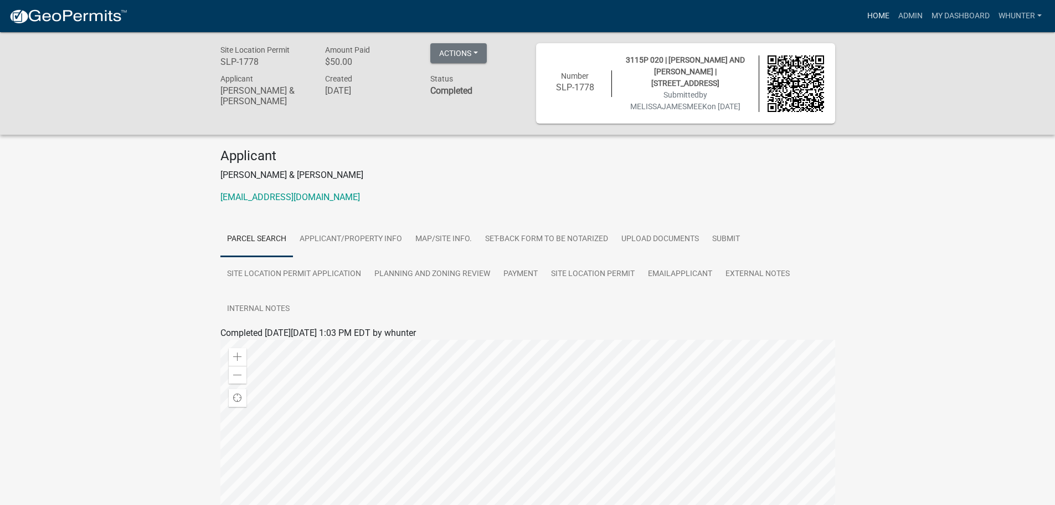
click at [889, 22] on link "Home" at bounding box center [878, 16] width 31 height 21
